Goal: Find specific page/section: Find specific page/section

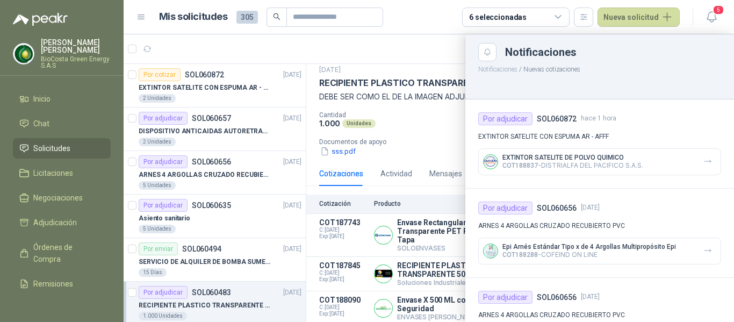
scroll to position [107, 0]
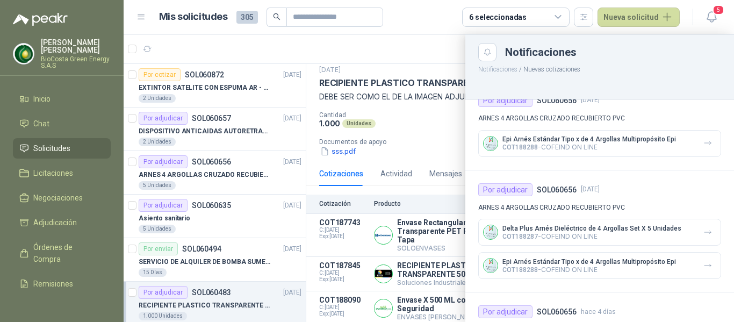
click at [394, 164] on div at bounding box center [429, 177] width 610 height 287
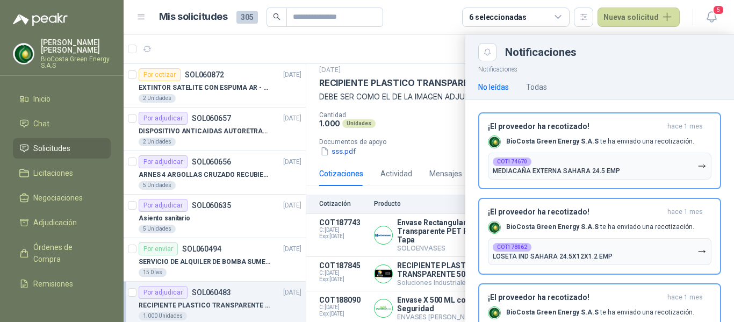
click at [415, 120] on div at bounding box center [429, 177] width 610 height 287
click at [440, 60] on div at bounding box center [429, 177] width 610 height 287
click at [187, 105] on div at bounding box center [429, 177] width 610 height 287
click at [179, 131] on div at bounding box center [429, 177] width 610 height 287
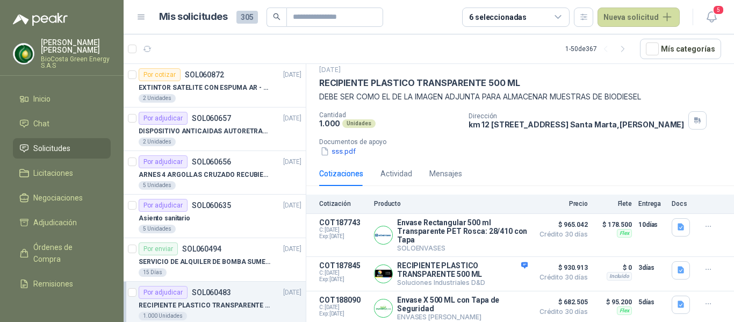
scroll to position [0, 0]
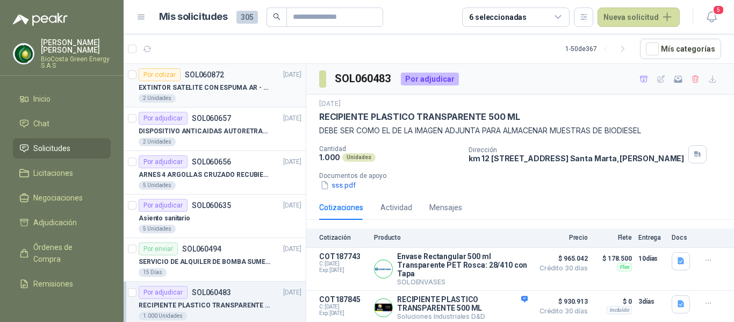
click at [207, 107] on article "Por adjudicar SOL060657 [DATE] DISPOSITIVO ANTICAIDAS AUTORETRACTIL 2 Unidades" at bounding box center [215, 129] width 182 height 44
click at [204, 91] on p "EXTINTOR SATELITE CON ESPUMA AR - AFFF" at bounding box center [206, 88] width 134 height 10
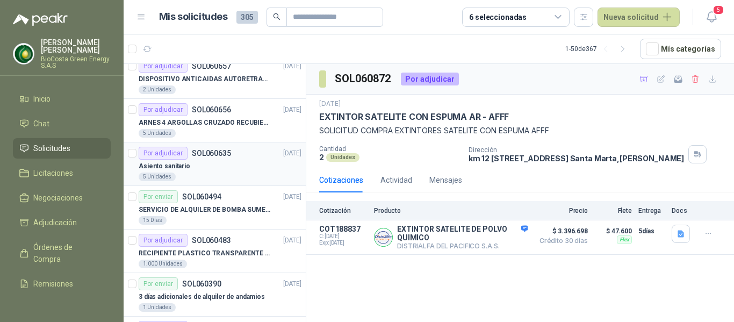
scroll to position [54, 0]
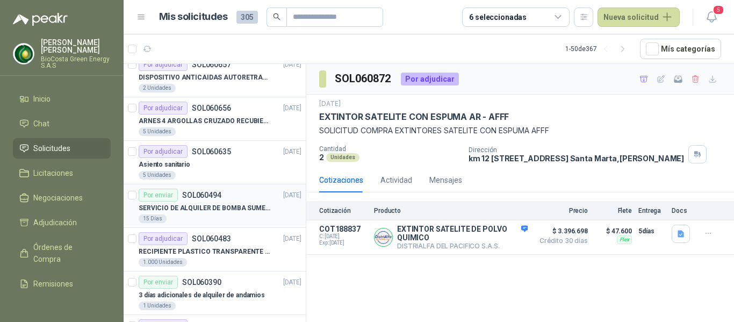
click at [209, 211] on p "SERVICIO DE ALQUILER DE BOMBA SUMERGIBLE DE 1 HP" at bounding box center [206, 208] width 134 height 10
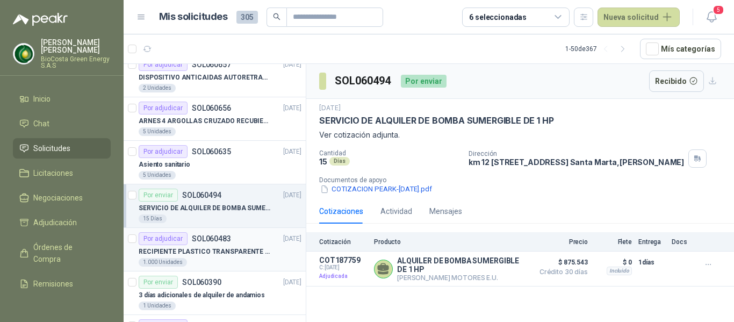
click at [196, 251] on p "RECIPIENTE PLASTICO TRANSPARENTE 500 ML" at bounding box center [206, 252] width 134 height 10
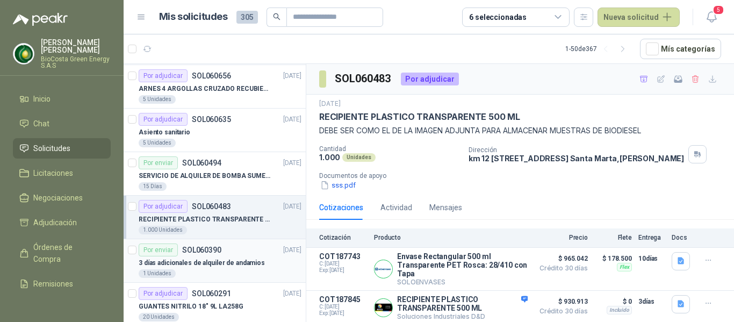
scroll to position [161, 0]
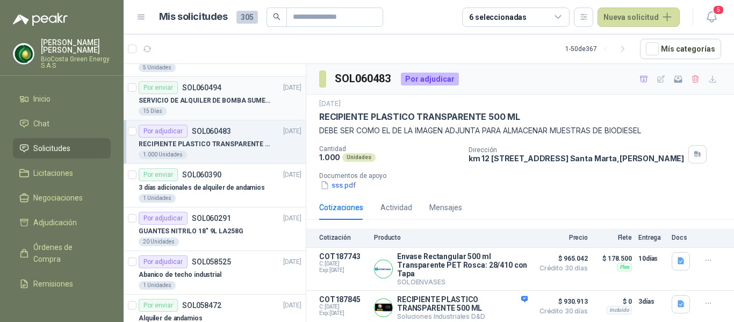
click at [184, 109] on div "15 Días" at bounding box center [220, 111] width 163 height 9
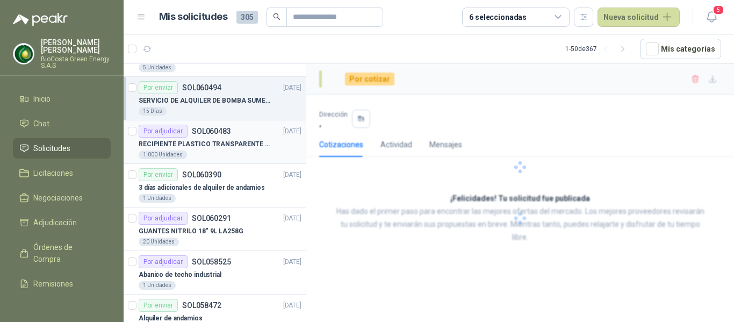
click at [192, 147] on p "RECIPIENTE PLASTICO TRANSPARENTE 500 ML" at bounding box center [206, 144] width 134 height 10
